Goal: Use online tool/utility

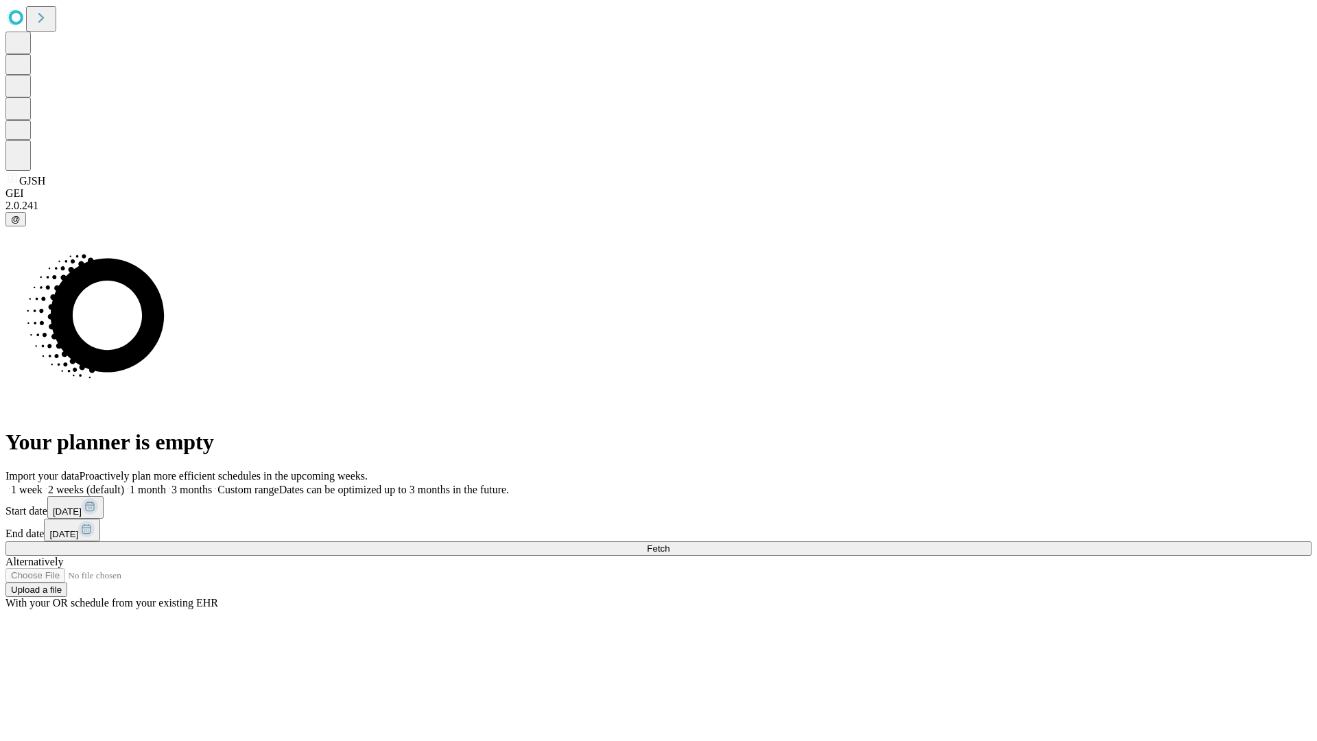
click at [670, 543] on span "Fetch" at bounding box center [658, 548] width 23 height 10
